Goal: Obtain resource: Download file/media

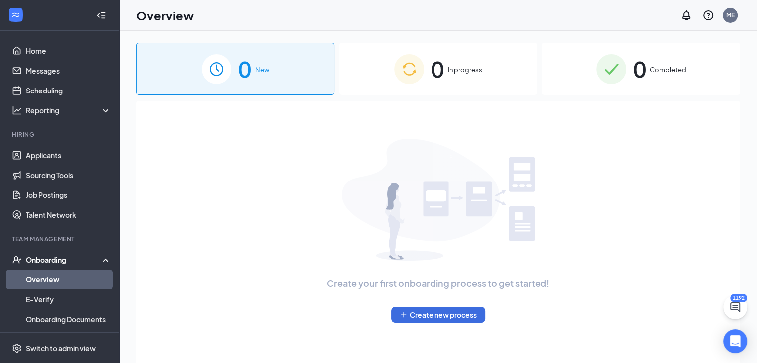
click at [609, 65] on img at bounding box center [611, 69] width 30 height 30
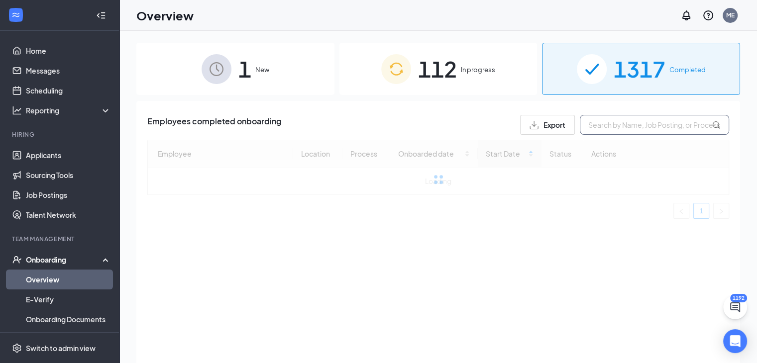
click at [631, 132] on input "text" at bounding box center [654, 125] width 149 height 20
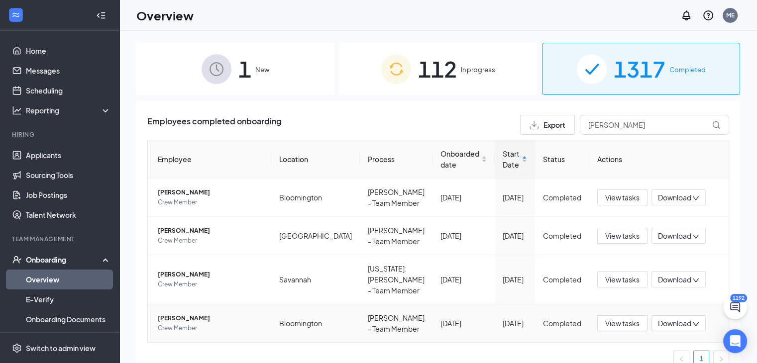
click at [186, 314] on span "[PERSON_NAME]" at bounding box center [210, 318] width 105 height 10
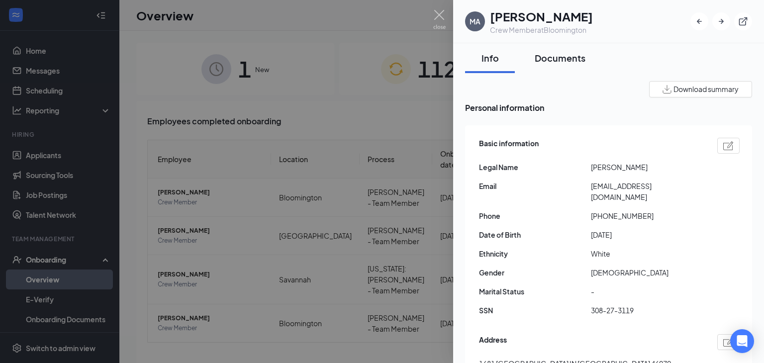
click at [561, 61] on div "Documents" at bounding box center [560, 58] width 51 height 12
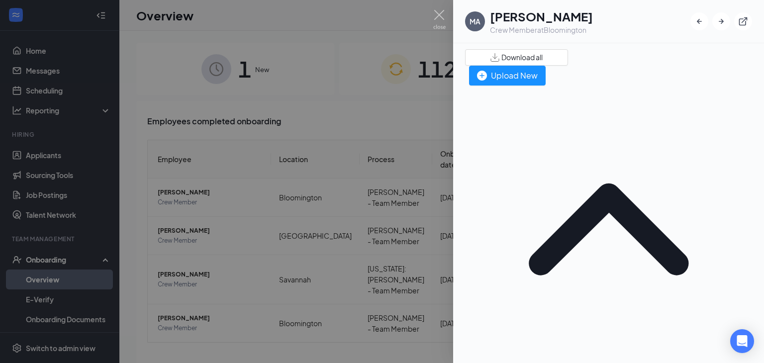
scroll to position [50, 0]
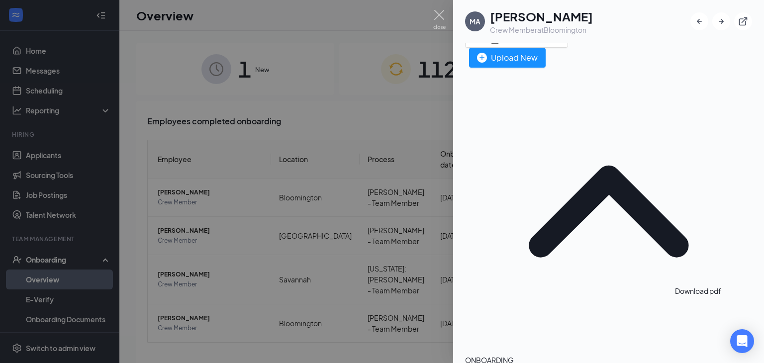
click at [442, 20] on img at bounding box center [439, 19] width 12 height 19
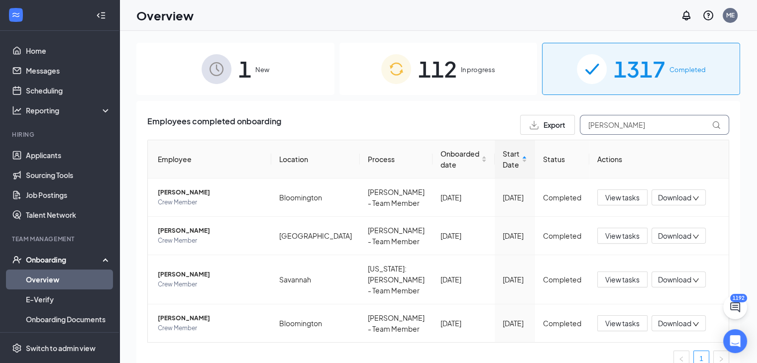
drag, startPoint x: 611, startPoint y: 129, endPoint x: 422, endPoint y: 120, distance: 189.3
click at [433, 121] on div "Employees completed onboarding Export [PERSON_NAME]" at bounding box center [438, 125] width 582 height 20
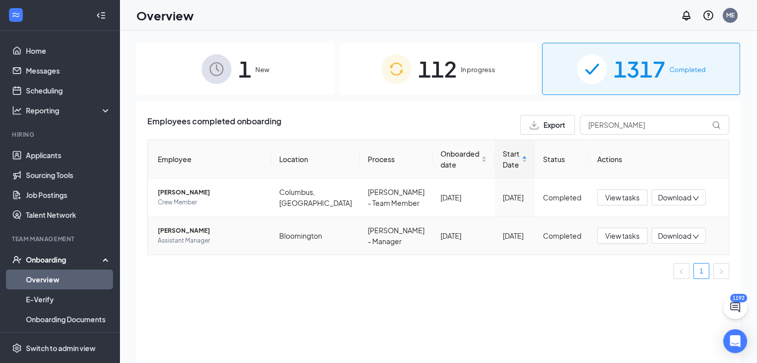
click at [179, 236] on span "[PERSON_NAME]" at bounding box center [210, 231] width 105 height 10
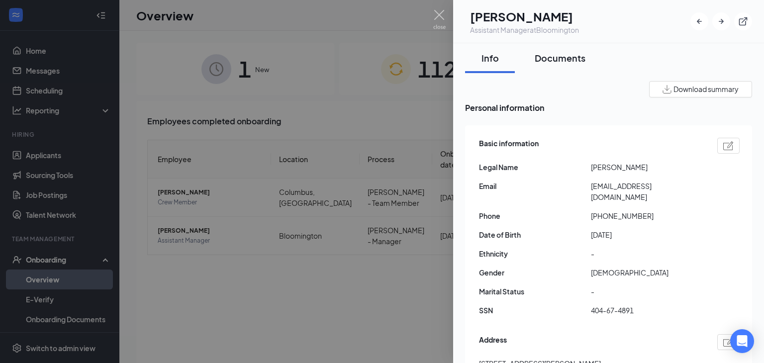
click at [583, 67] on button "Documents" at bounding box center [560, 58] width 71 height 30
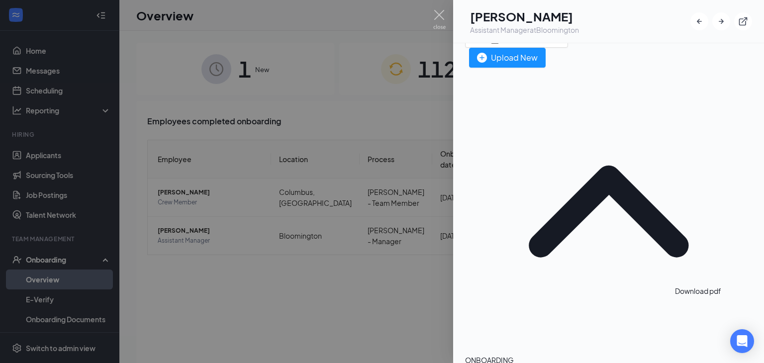
click at [436, 14] on img at bounding box center [439, 19] width 12 height 19
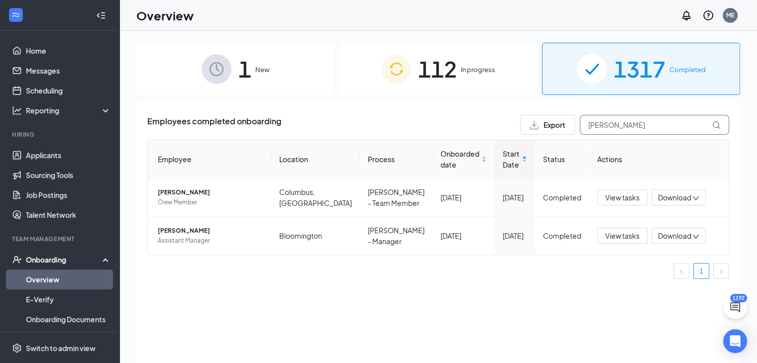
drag, startPoint x: 630, startPoint y: 125, endPoint x: 504, endPoint y: 123, distance: 126.4
click at [504, 123] on div "Employees completed onboarding Export preston" at bounding box center [438, 125] width 582 height 20
paste input "[PERSON_NAME]"
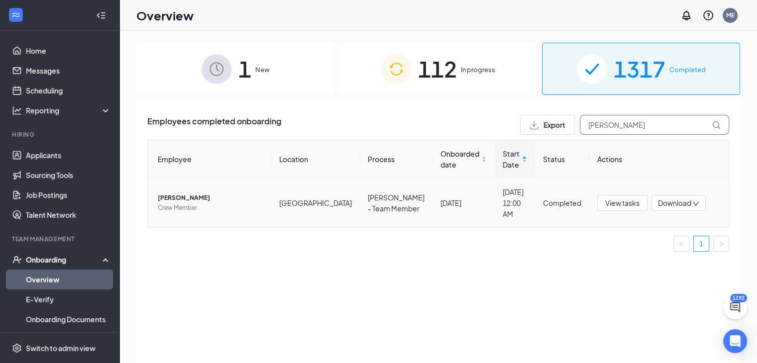
type input "[PERSON_NAME]"
click at [171, 193] on span "[PERSON_NAME]" at bounding box center [210, 198] width 105 height 10
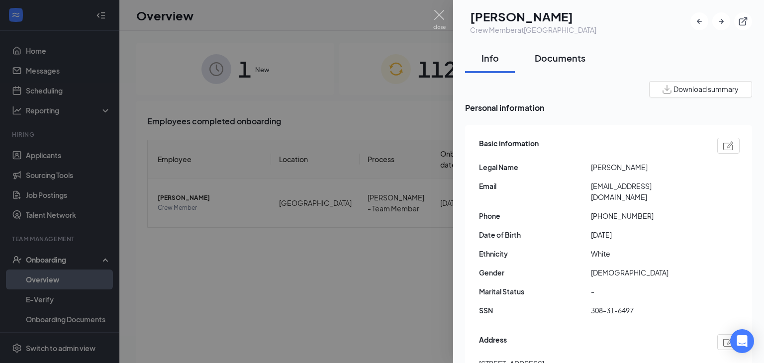
click at [562, 56] on div "Documents" at bounding box center [560, 58] width 51 height 12
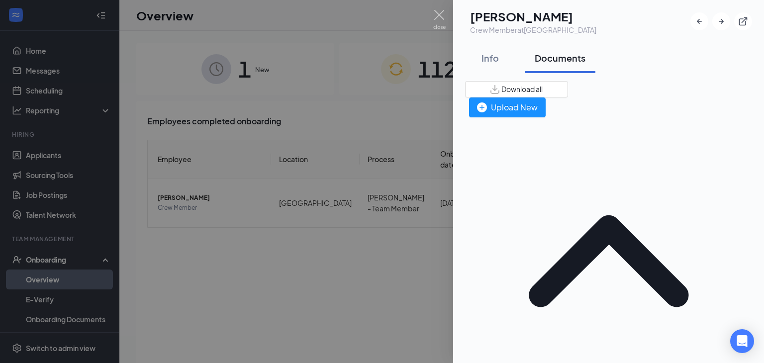
scroll to position [50, 0]
